Goal: Information Seeking & Learning: Learn about a topic

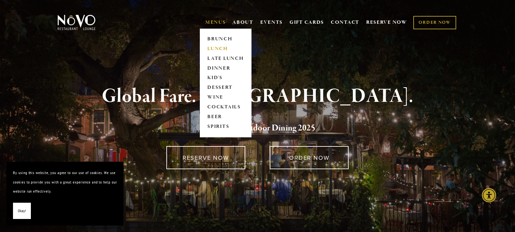
click at [212, 48] on link "LUNCH" at bounding box center [225, 49] width 41 height 10
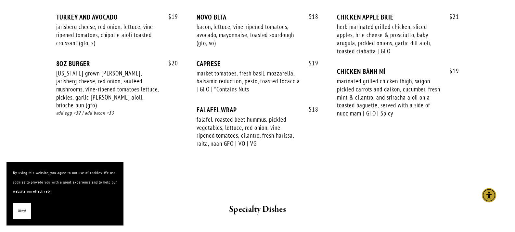
scroll to position [974, 0]
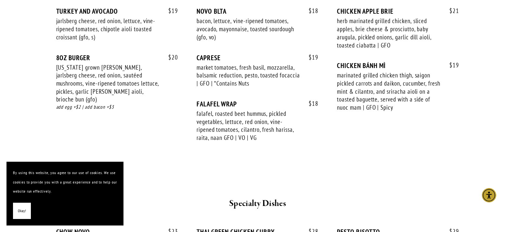
click at [22, 213] on span "Okay!" at bounding box center [22, 210] width 8 height 9
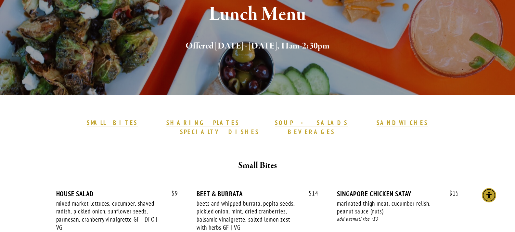
scroll to position [0, 0]
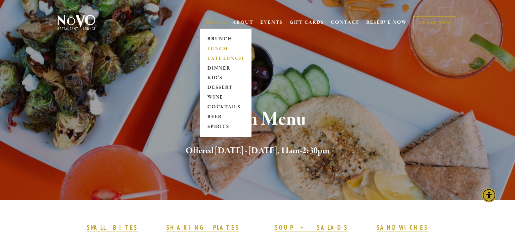
click at [212, 57] on link "LATE LUNCH" at bounding box center [225, 59] width 41 height 10
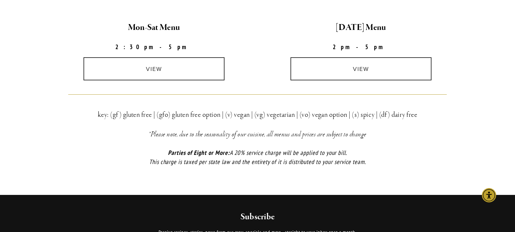
scroll to position [195, 0]
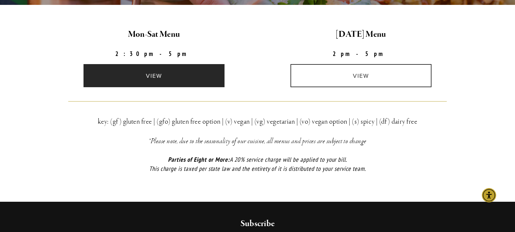
click at [148, 74] on link "view" at bounding box center [153, 75] width 141 height 23
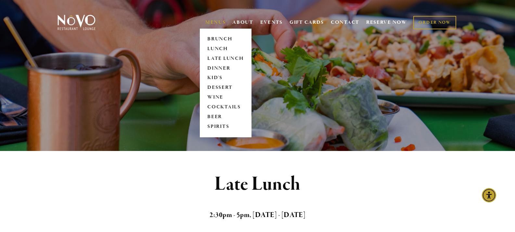
click at [211, 22] on link "MENUS" at bounding box center [215, 22] width 20 height 6
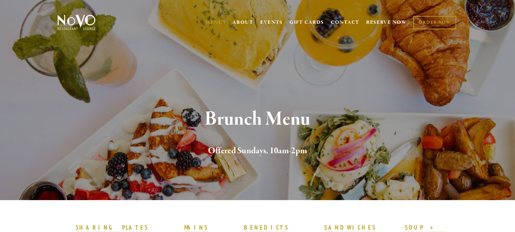
click at [210, 48] on section "Brunch Menu Offered Sundays, 10am-2pm" at bounding box center [257, 100] width 515 height 200
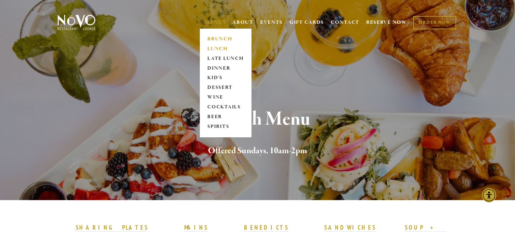
click at [213, 47] on link "LUNCH" at bounding box center [225, 49] width 41 height 10
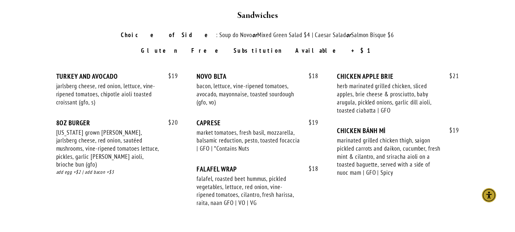
scroll to position [877, 0]
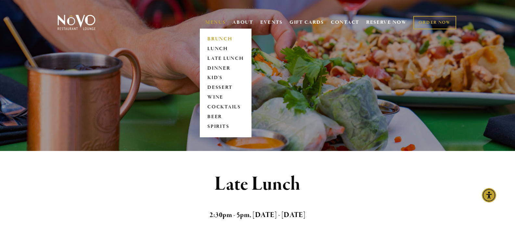
click at [211, 39] on link "BRUNCH" at bounding box center [225, 39] width 41 height 10
